Goal: Use online tool/utility: Utilize a website feature to perform a specific function

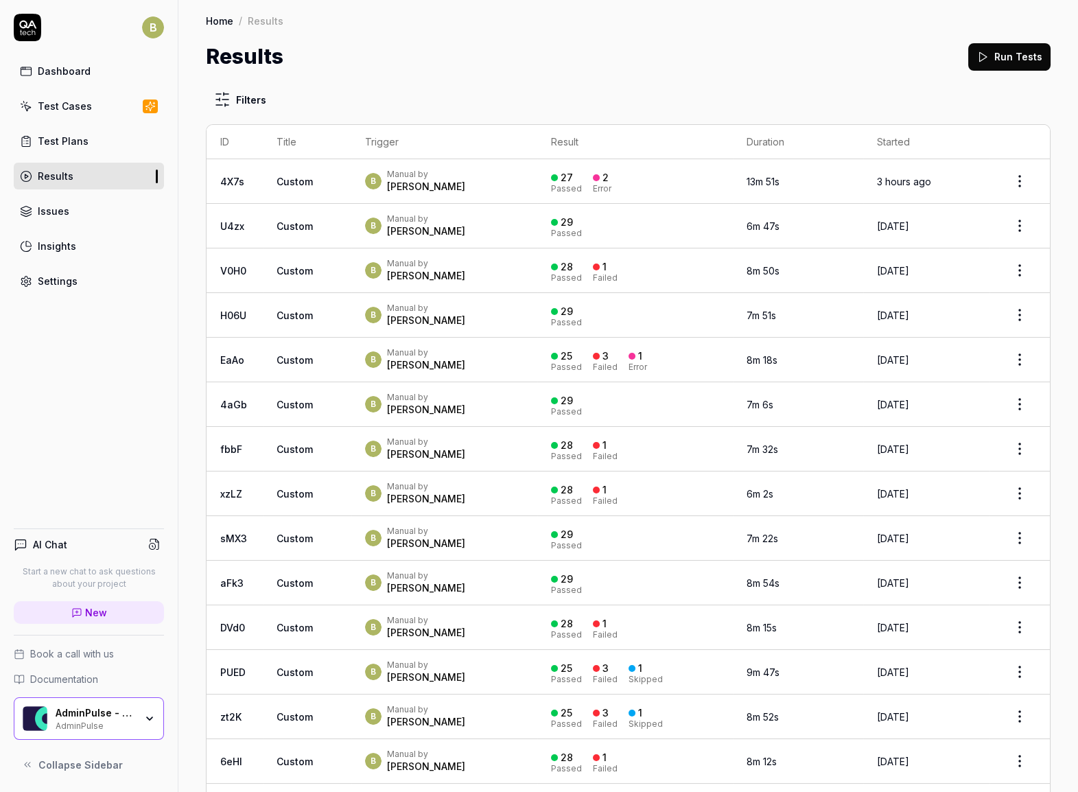
click at [1008, 64] on button "Run Tests" at bounding box center [1009, 56] width 82 height 27
